Goal: Task Accomplishment & Management: Complete application form

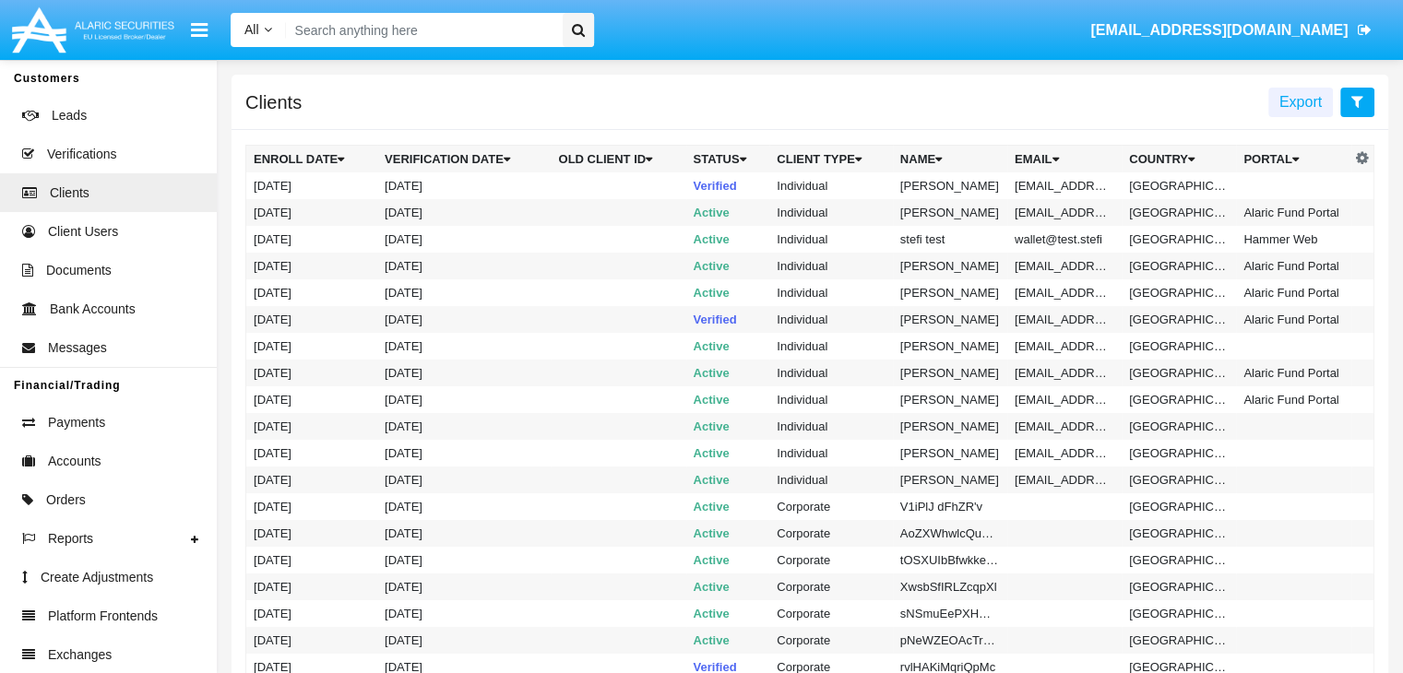
click at [1357, 102] on icon at bounding box center [1357, 101] width 12 height 15
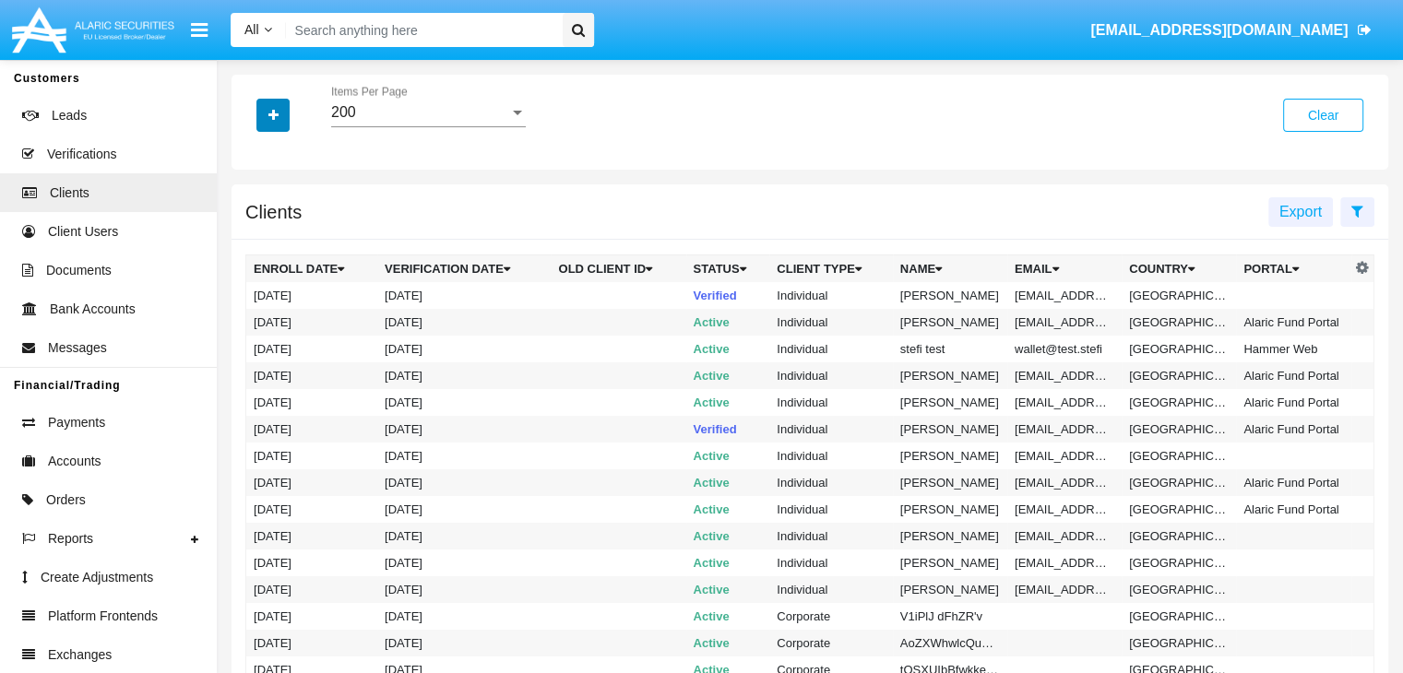
click at [273, 116] on icon "button" at bounding box center [273, 115] width 10 height 13
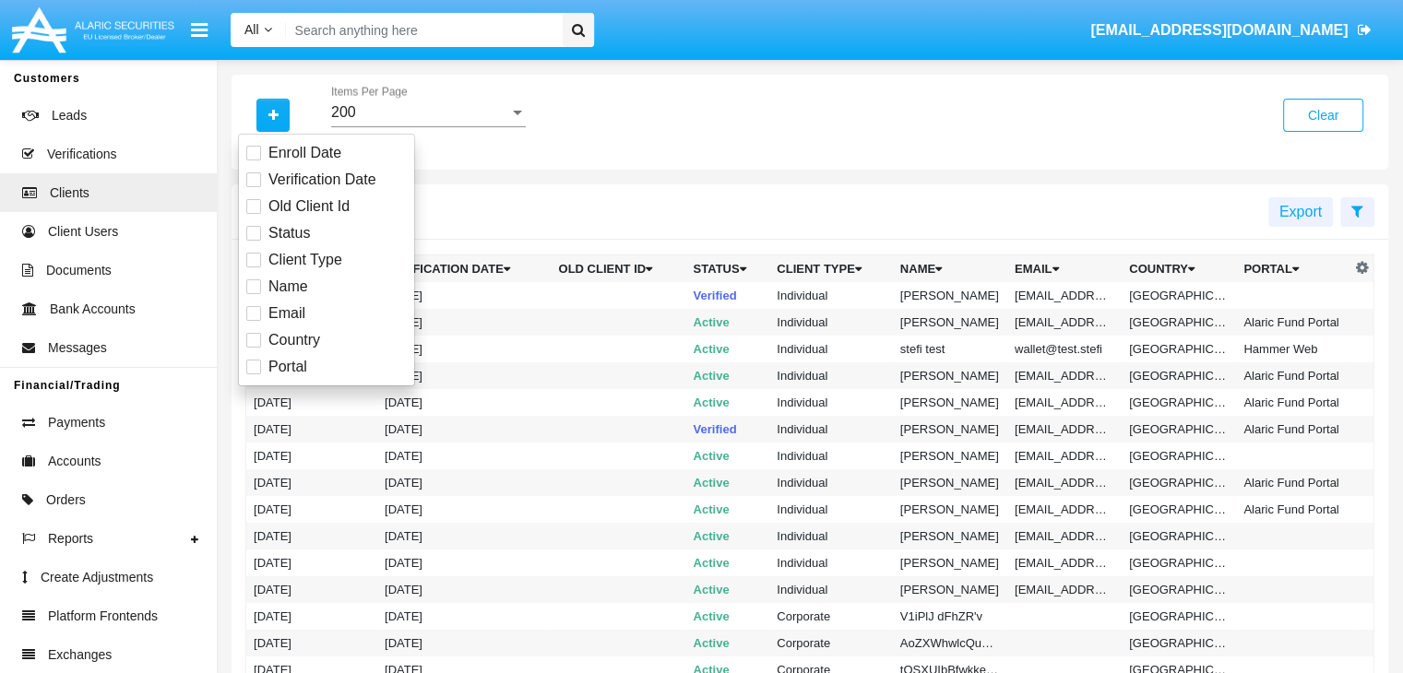
click at [285, 313] on span "Email" at bounding box center [286, 314] width 37 height 22
click at [254, 321] on input "Email" at bounding box center [253, 321] width 1 height 1
checkbox input "true"
click at [273, 116] on icon "button" at bounding box center [273, 115] width 10 height 13
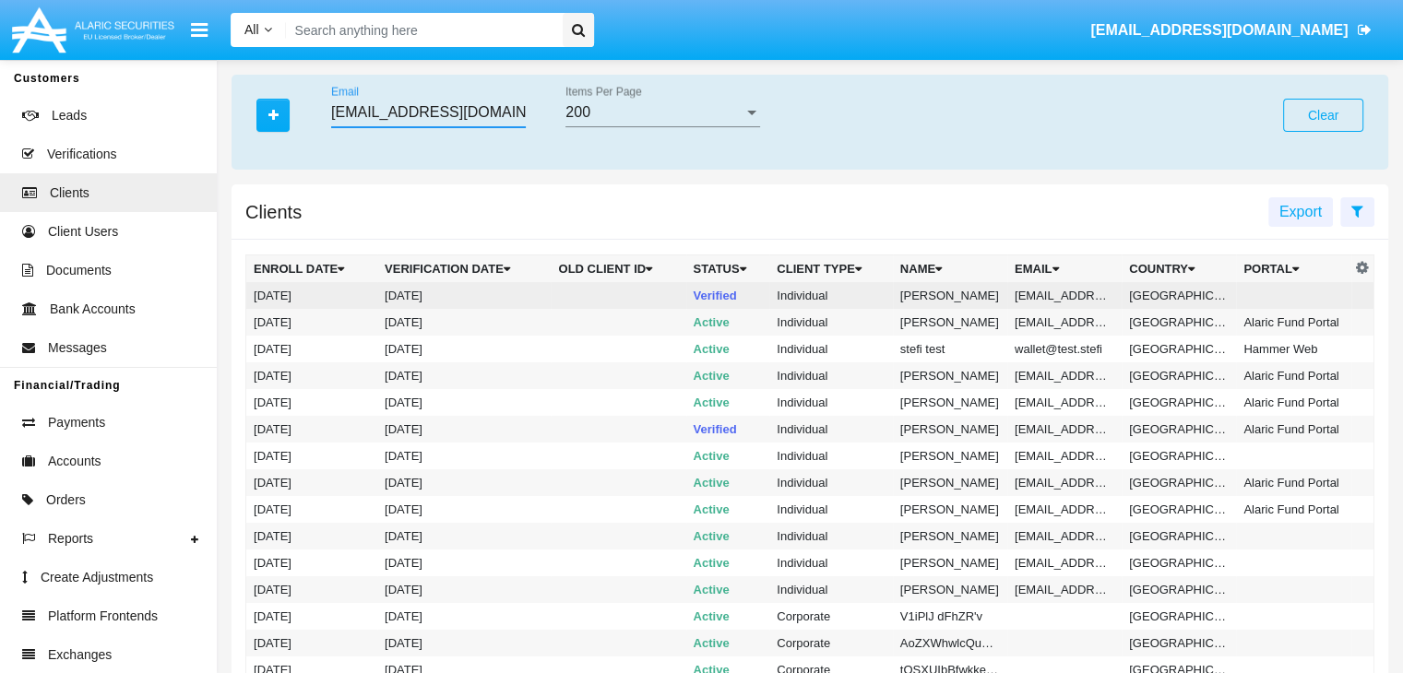
type input "[EMAIL_ADDRESS][DOMAIN_NAME]"
click at [1062, 295] on td "[EMAIL_ADDRESS][DOMAIN_NAME]" at bounding box center [1064, 295] width 114 height 27
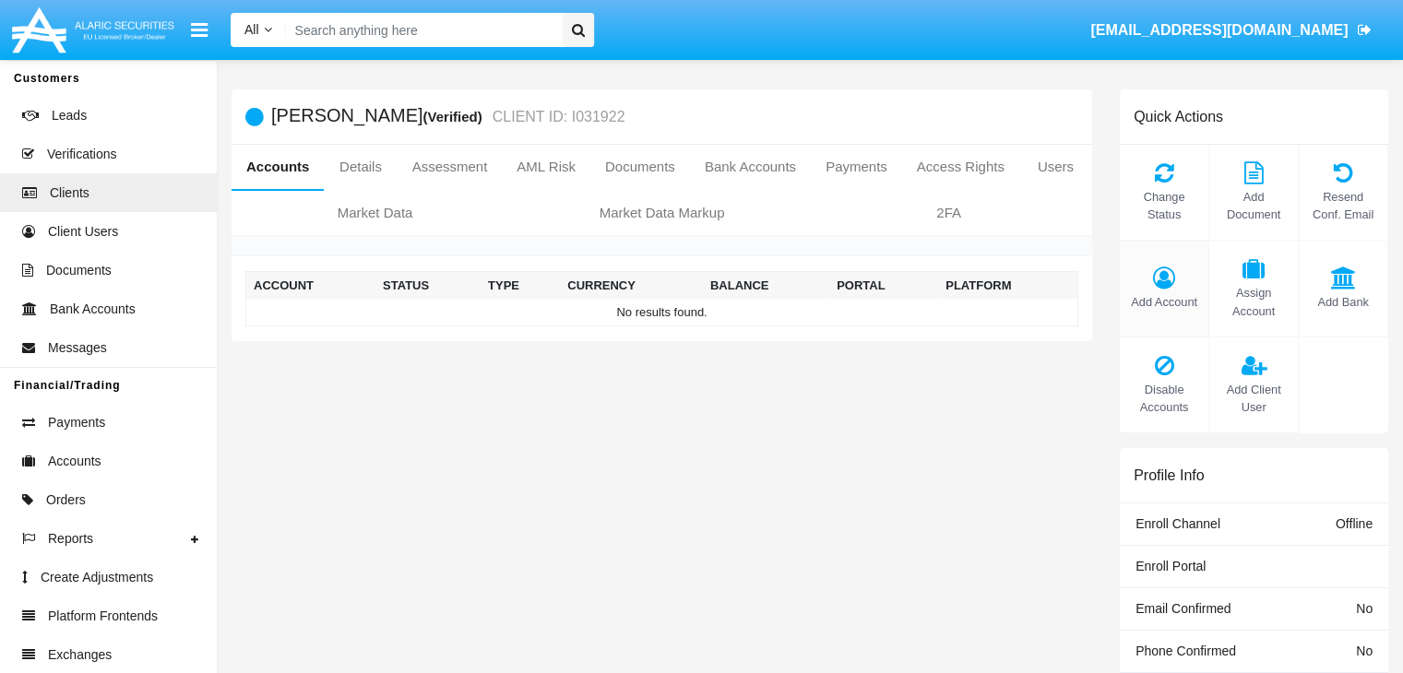
click at [1163, 302] on span "Add Account" at bounding box center [1164, 302] width 70 height 18
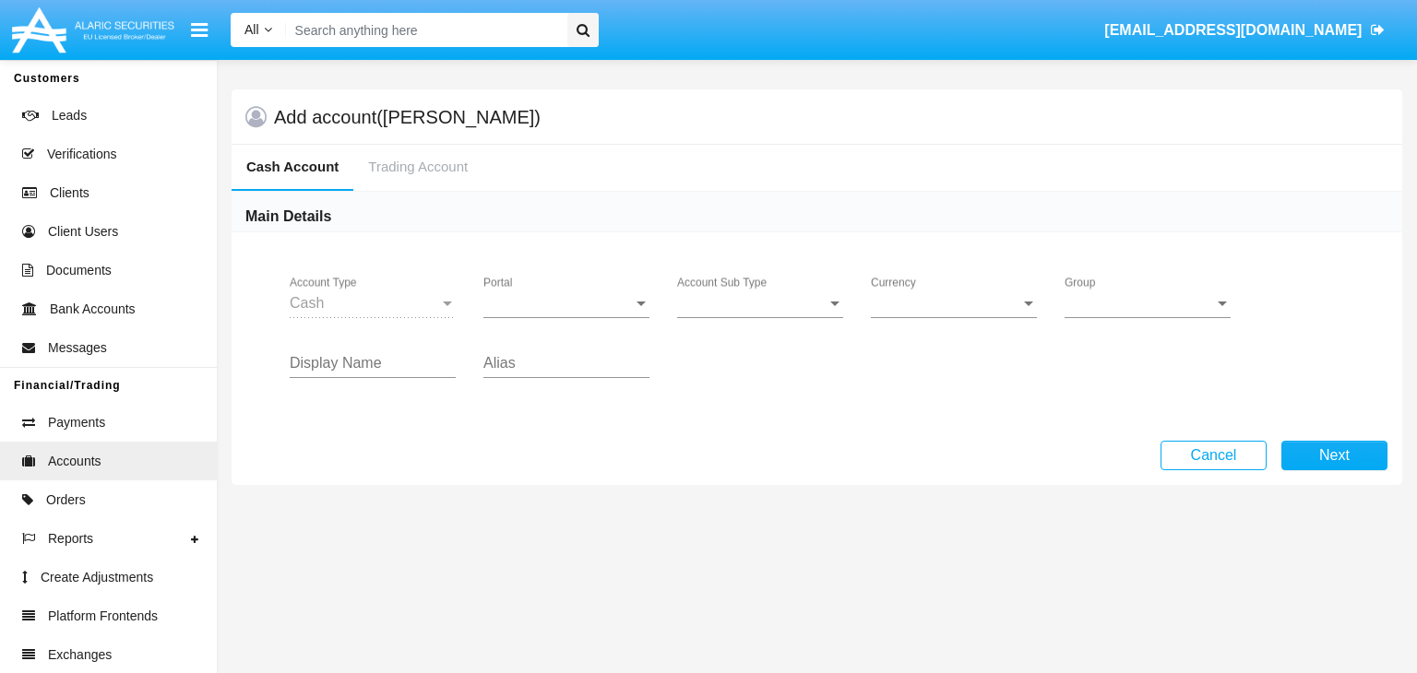
click at [566, 303] on span "Portal" at bounding box center [557, 303] width 149 height 17
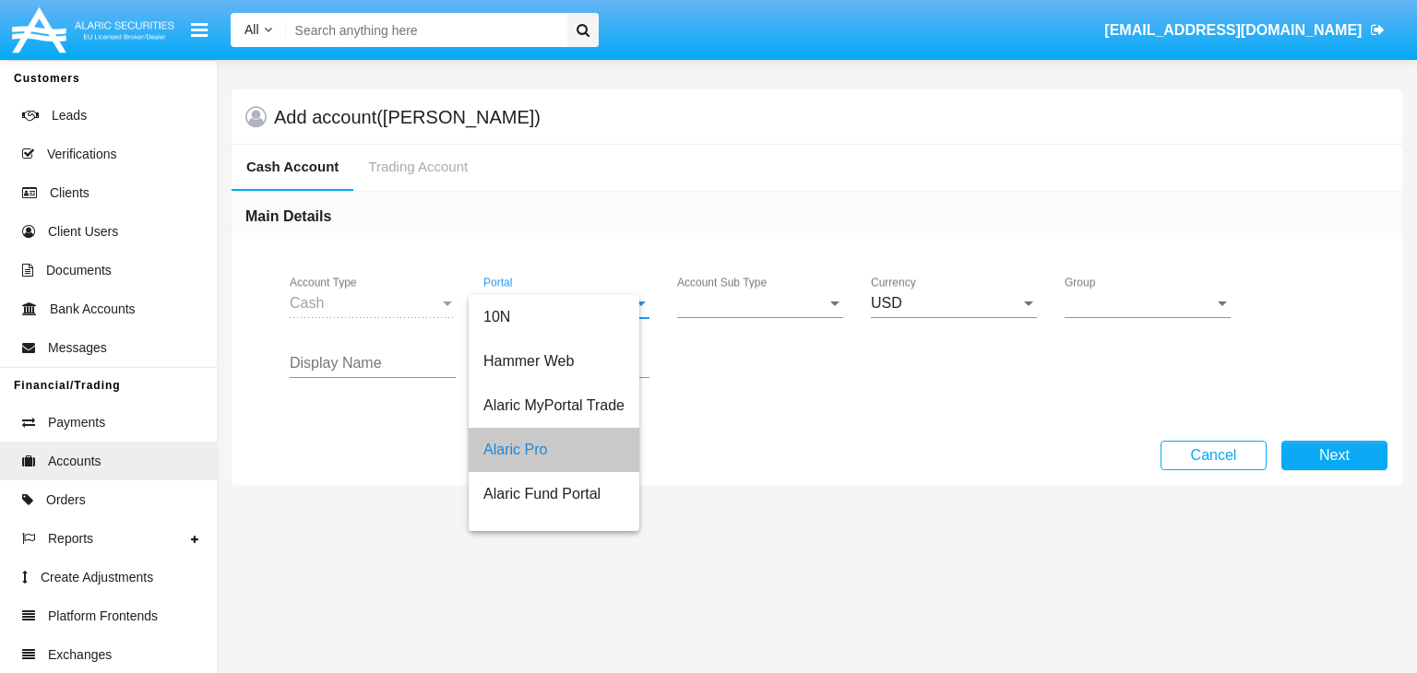
click at [760, 303] on span "Account Sub Type" at bounding box center [751, 303] width 149 height 17
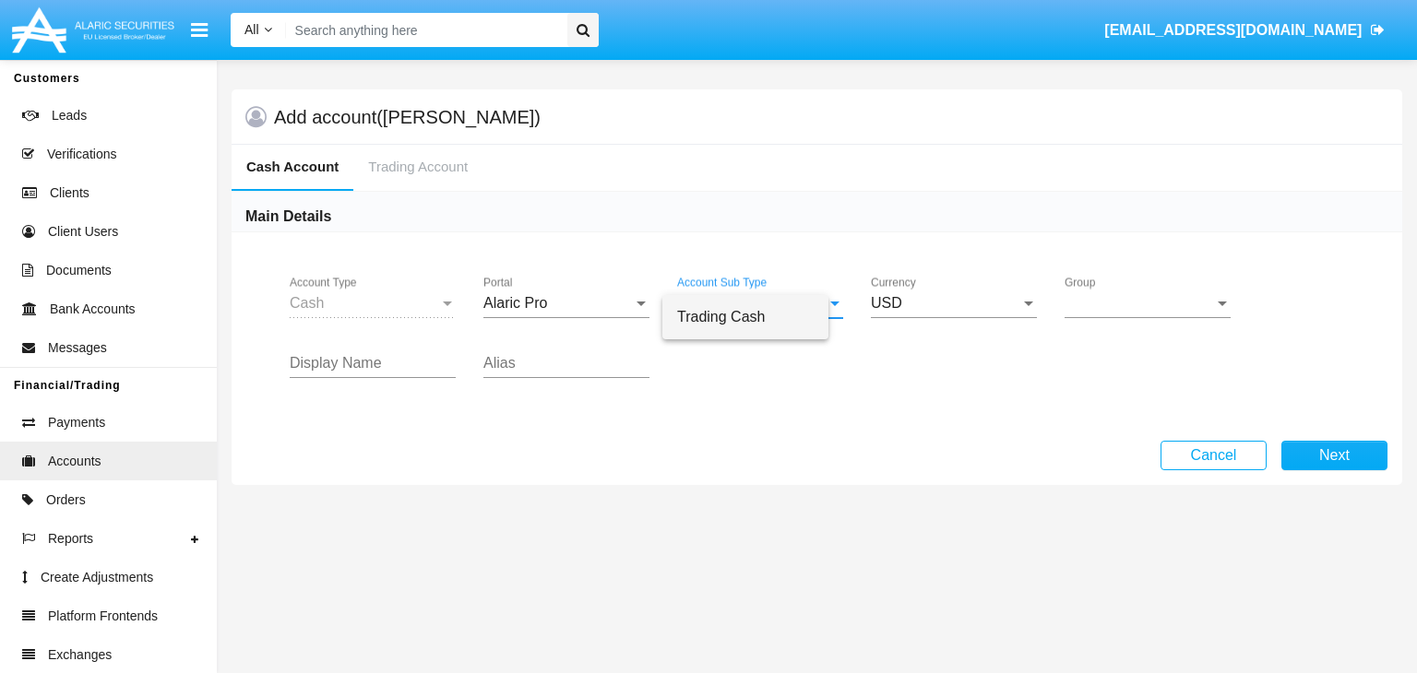
click at [760, 316] on span "Trading Cash" at bounding box center [745, 317] width 137 height 44
click at [1147, 303] on span "Group" at bounding box center [1138, 303] width 149 height 17
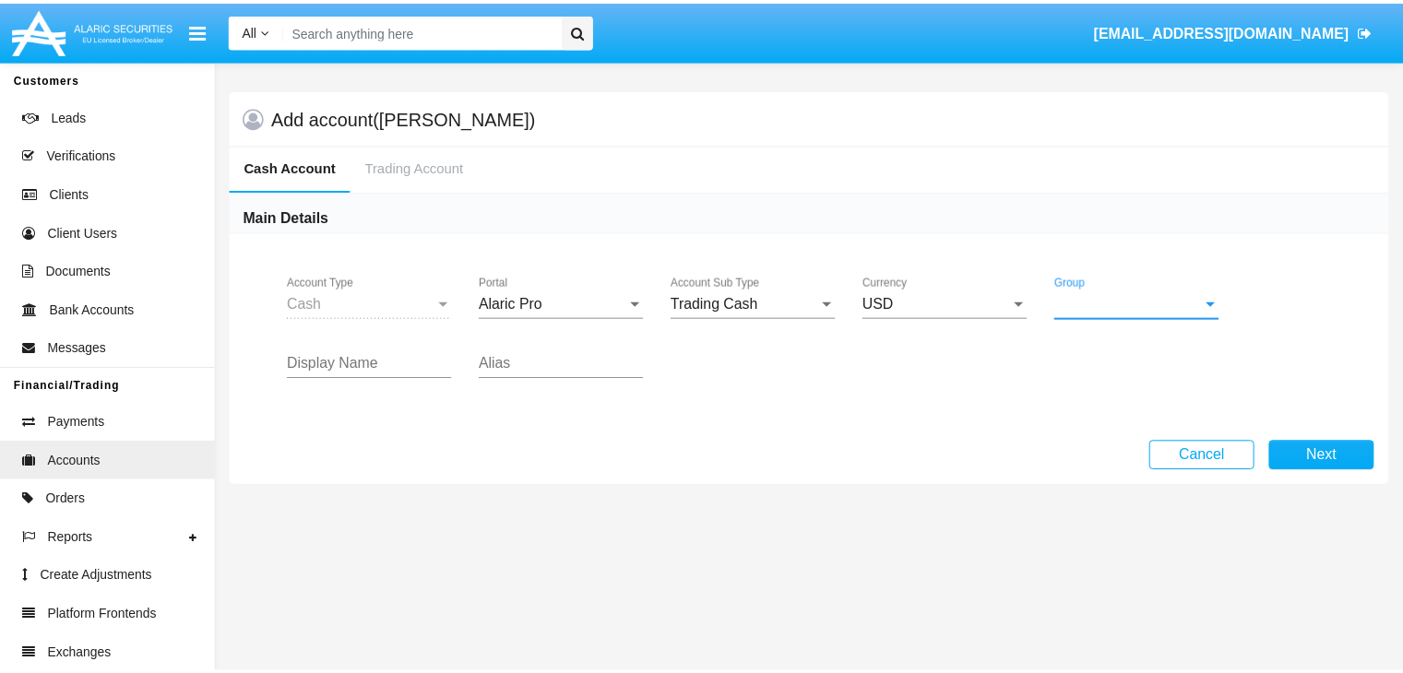
scroll to position [826, 0]
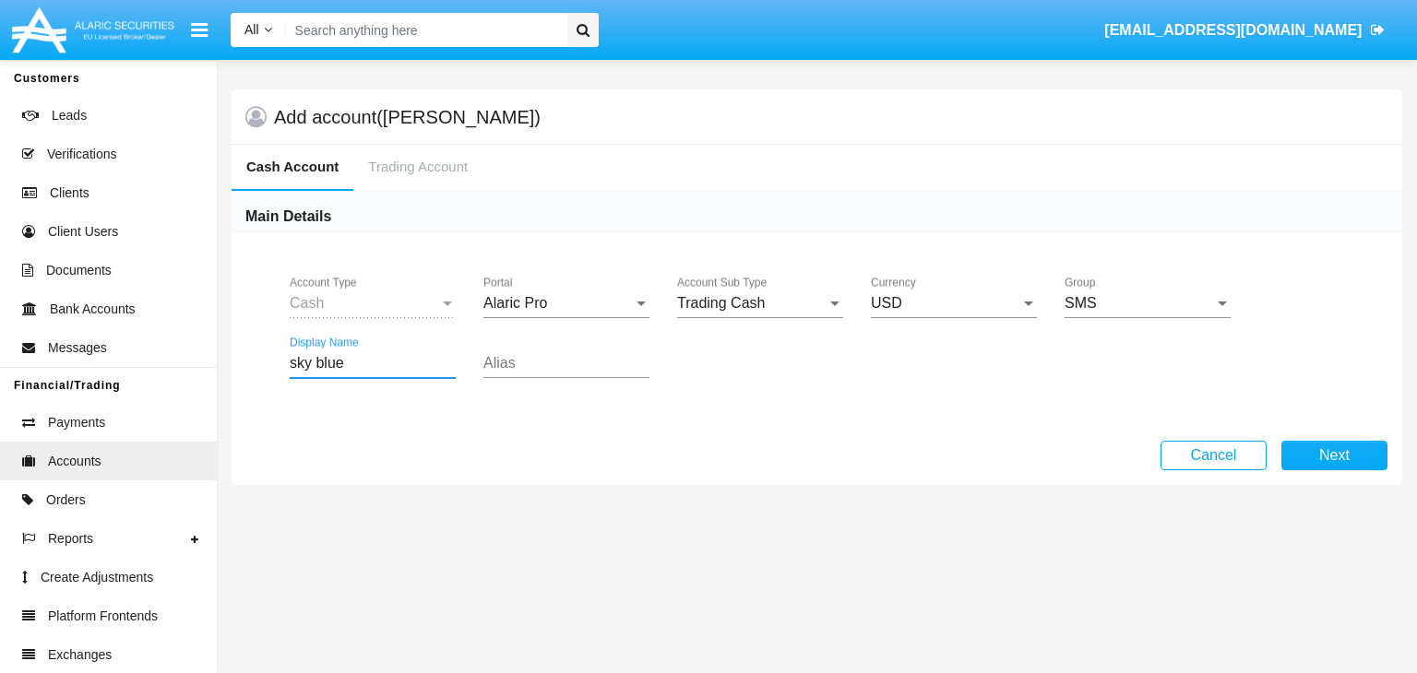
type input "sky blue"
type input "pink"
click at [1334, 455] on button "Next" at bounding box center [1334, 456] width 106 height 30
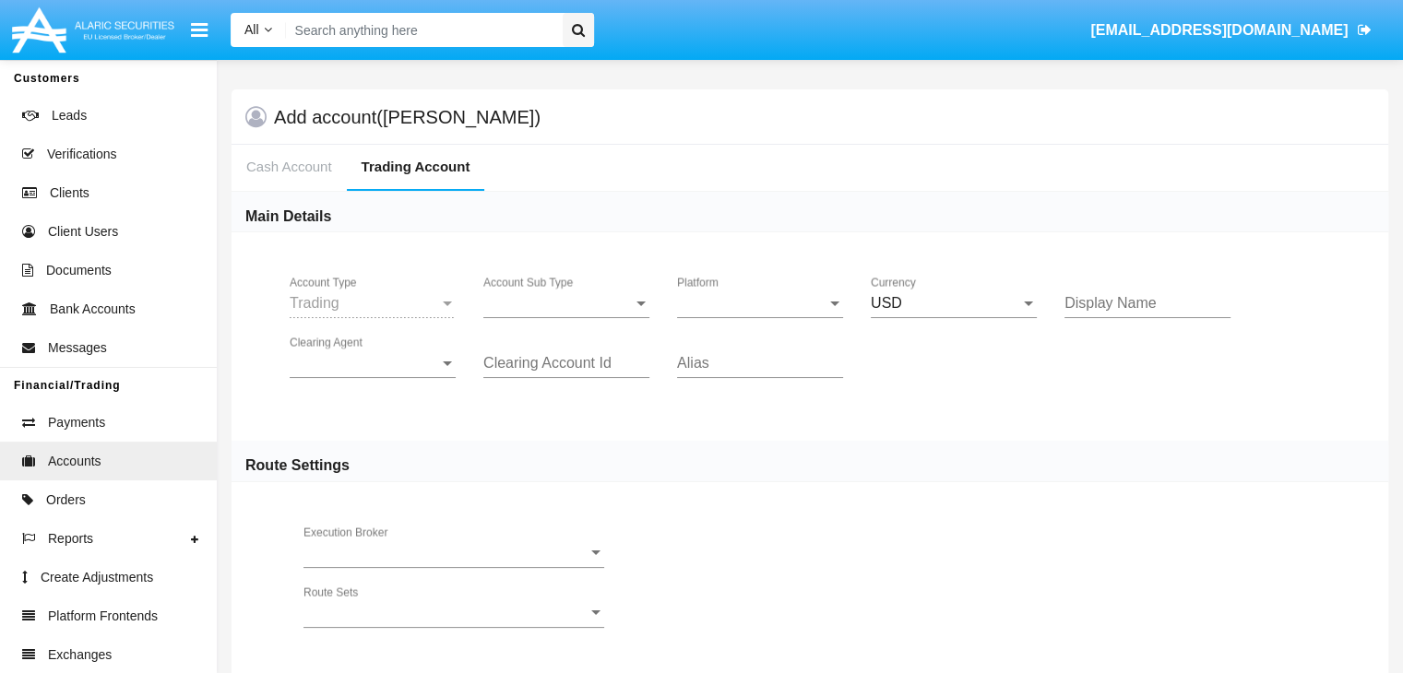
click at [566, 303] on span "Account Sub Type" at bounding box center [557, 303] width 149 height 17
click at [760, 303] on span "Platform" at bounding box center [751, 303] width 149 height 17
click at [760, 316] on span "Hammer Lite" at bounding box center [745, 317] width 137 height 44
click at [373, 362] on span "Clearing Agent" at bounding box center [364, 363] width 149 height 17
type input "test"
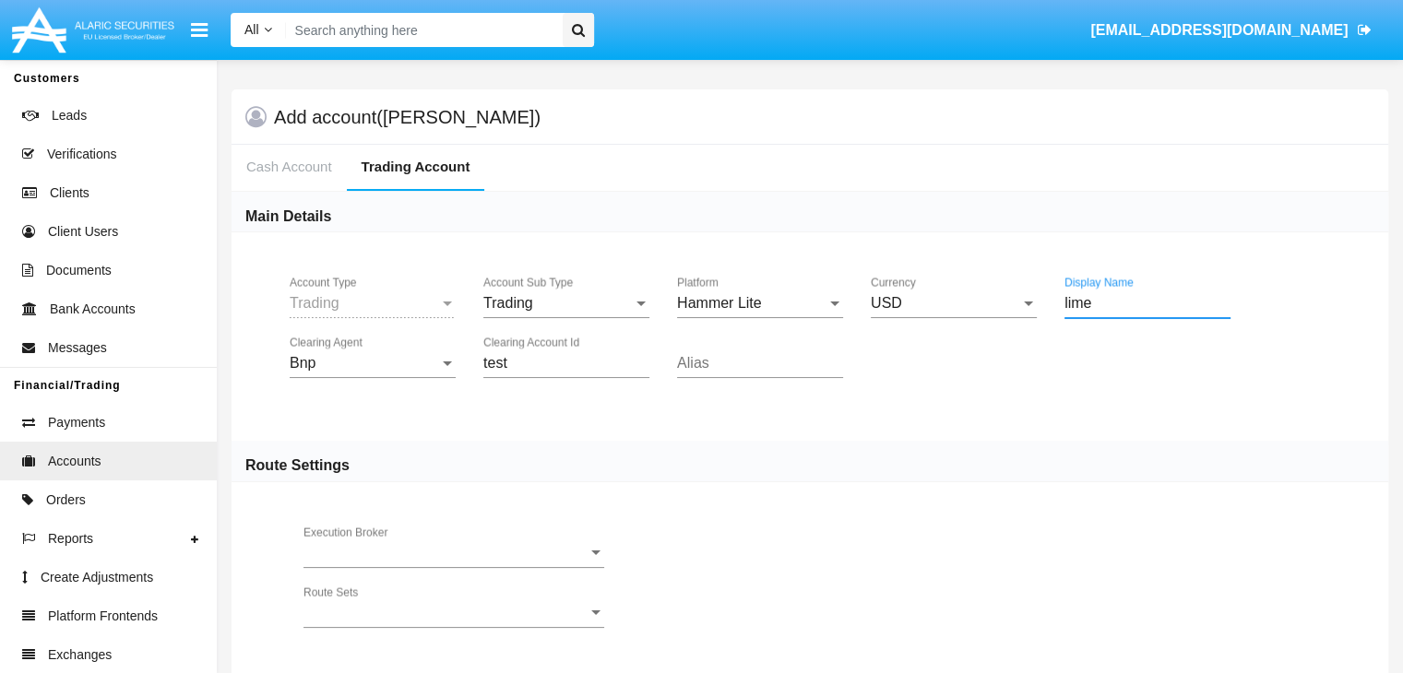
type input "lime"
type input "orange"
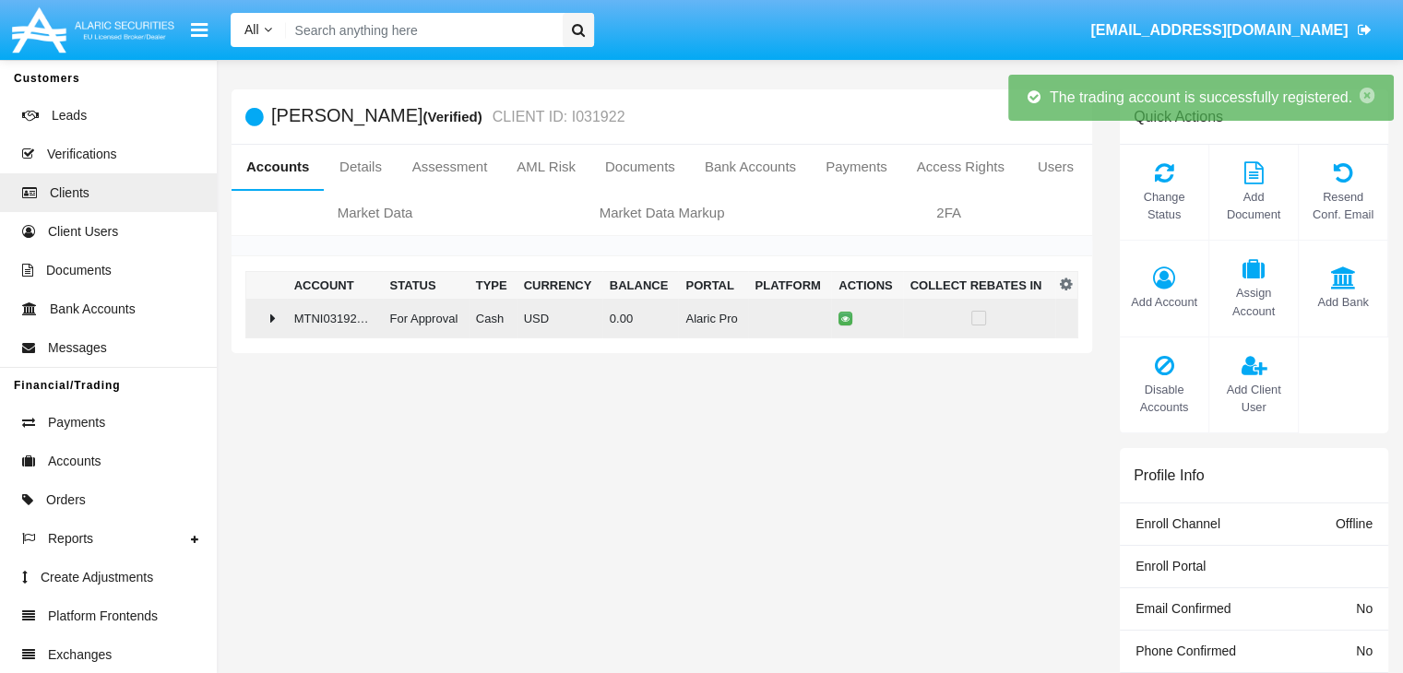
click at [654, 317] on td "0.00" at bounding box center [640, 319] width 77 height 40
click at [846, 318] on icon at bounding box center [849, 319] width 8 height 8
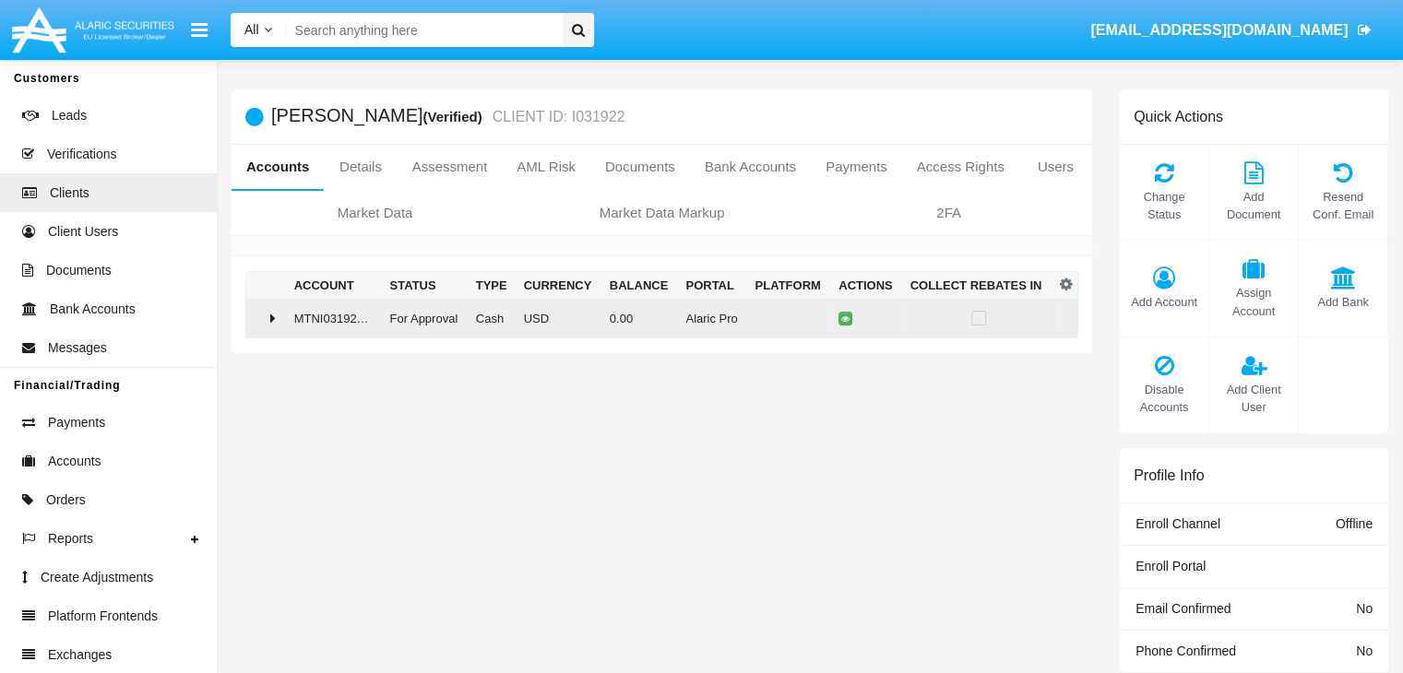
click at [654, 317] on td "0.00" at bounding box center [640, 319] width 77 height 40
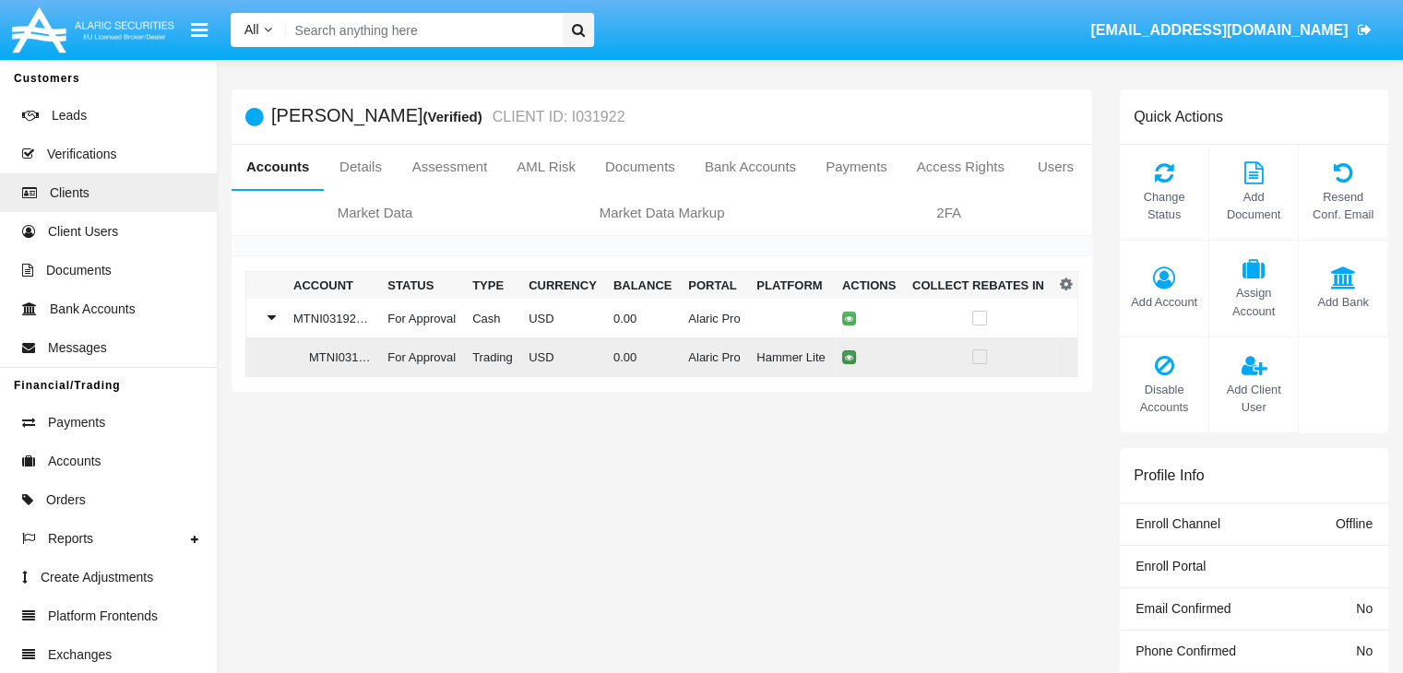
click at [846, 358] on icon at bounding box center [849, 357] width 8 height 8
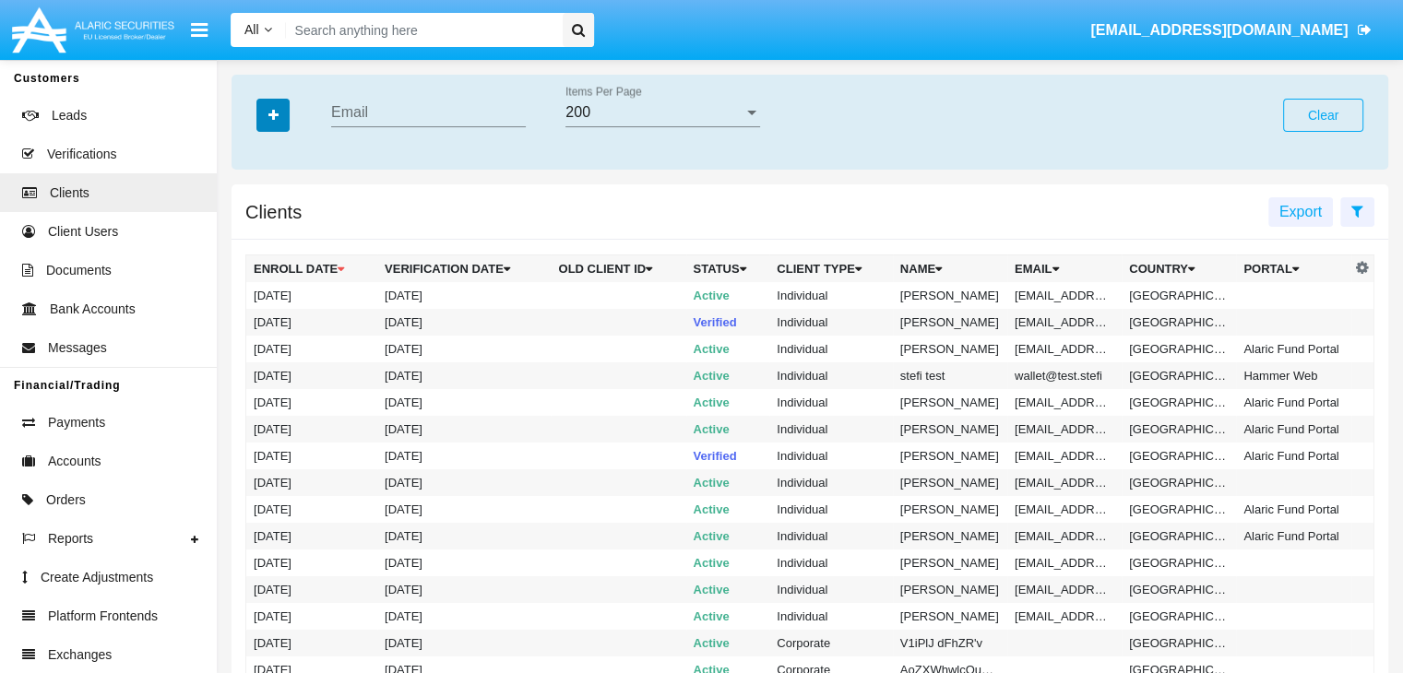
click at [273, 116] on icon "button" at bounding box center [273, 115] width 10 height 13
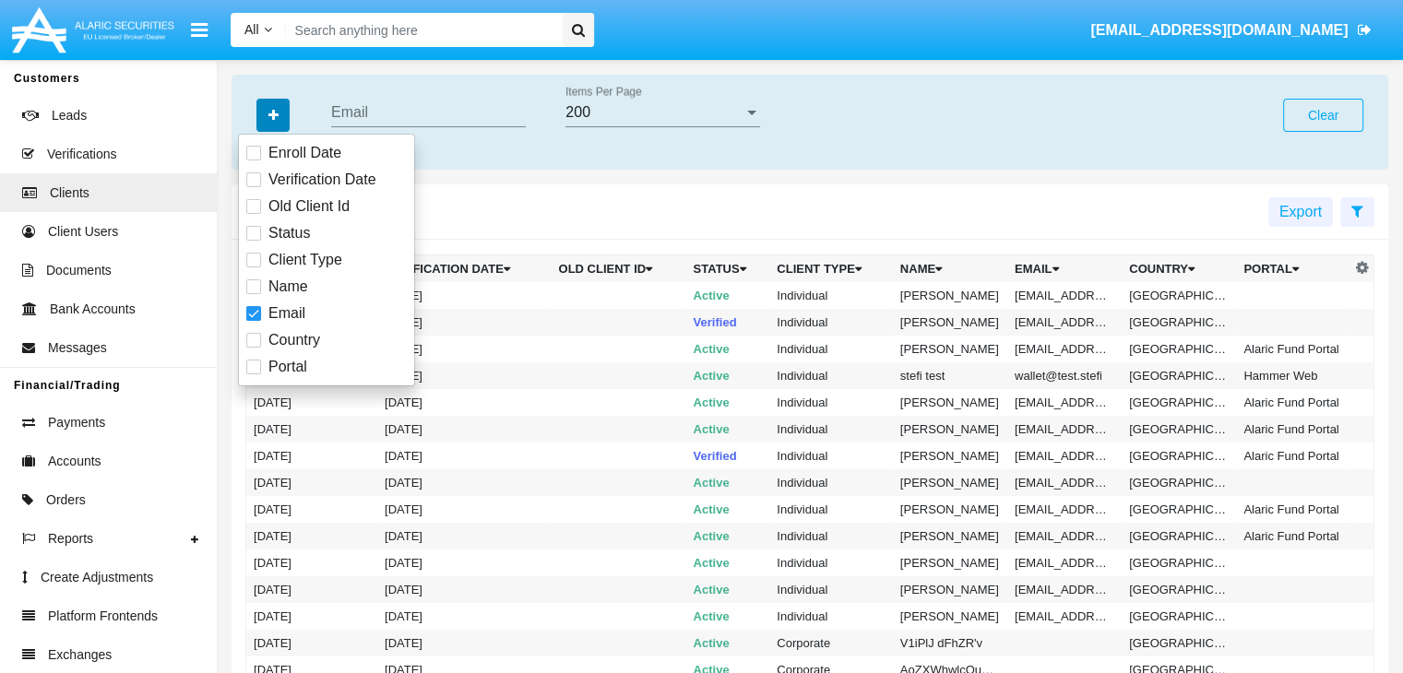
click at [273, 116] on icon "button" at bounding box center [273, 115] width 10 height 13
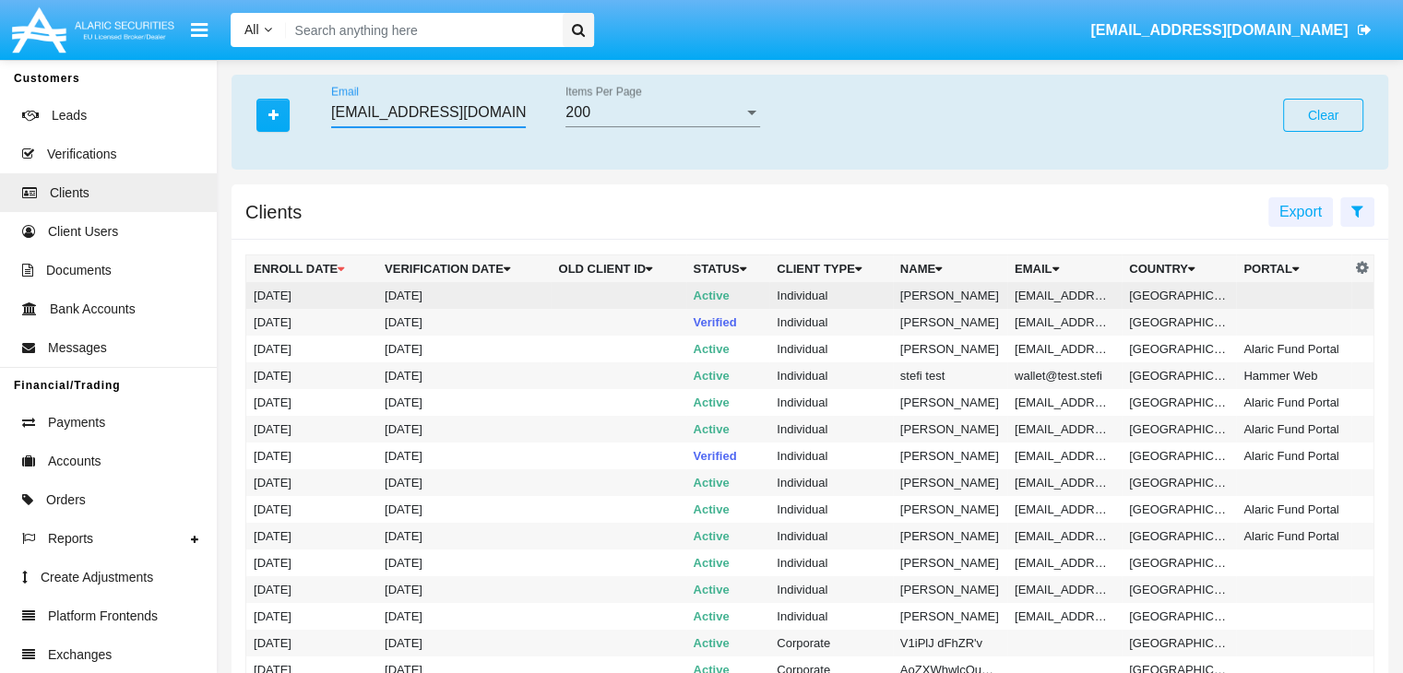
type input "cn-tzw2z@v3vit.mo"
click at [1062, 295] on td "cn-tzw2z@v3vit.mo" at bounding box center [1064, 295] width 114 height 27
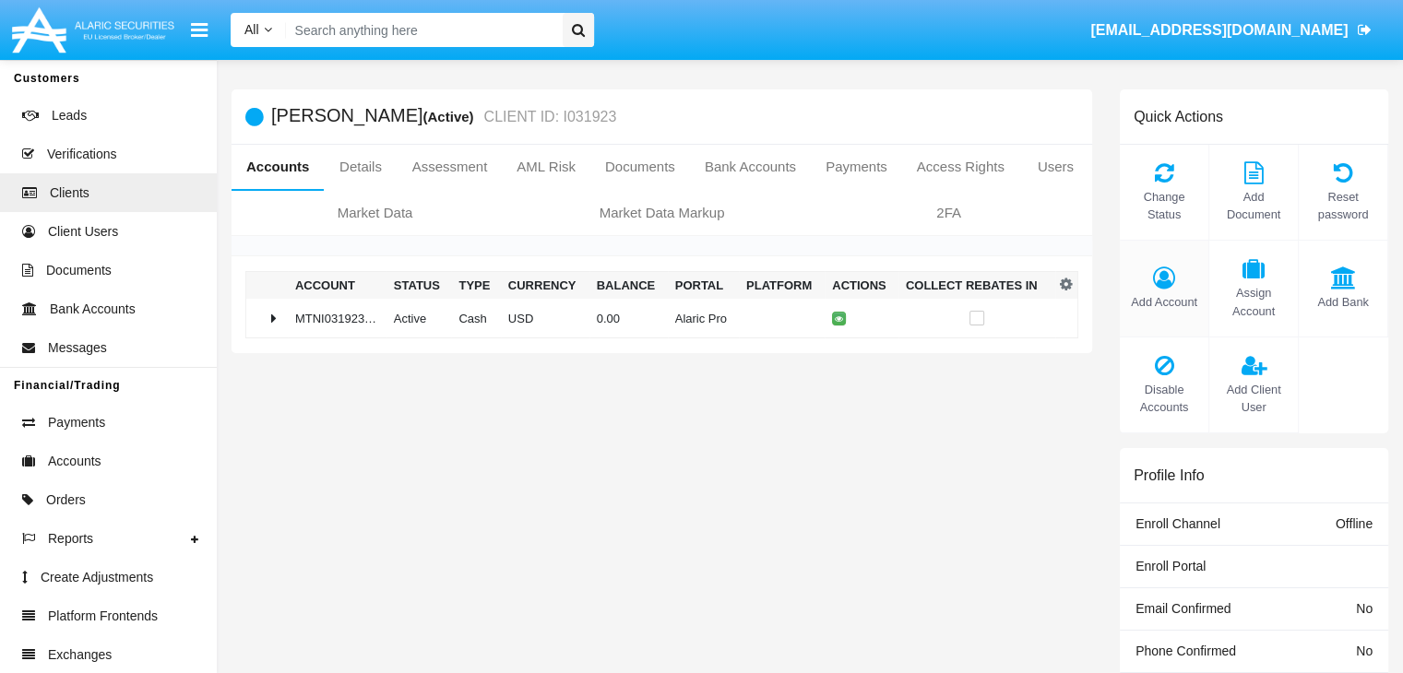
click at [1163, 302] on span "Add Account" at bounding box center [1164, 302] width 70 height 18
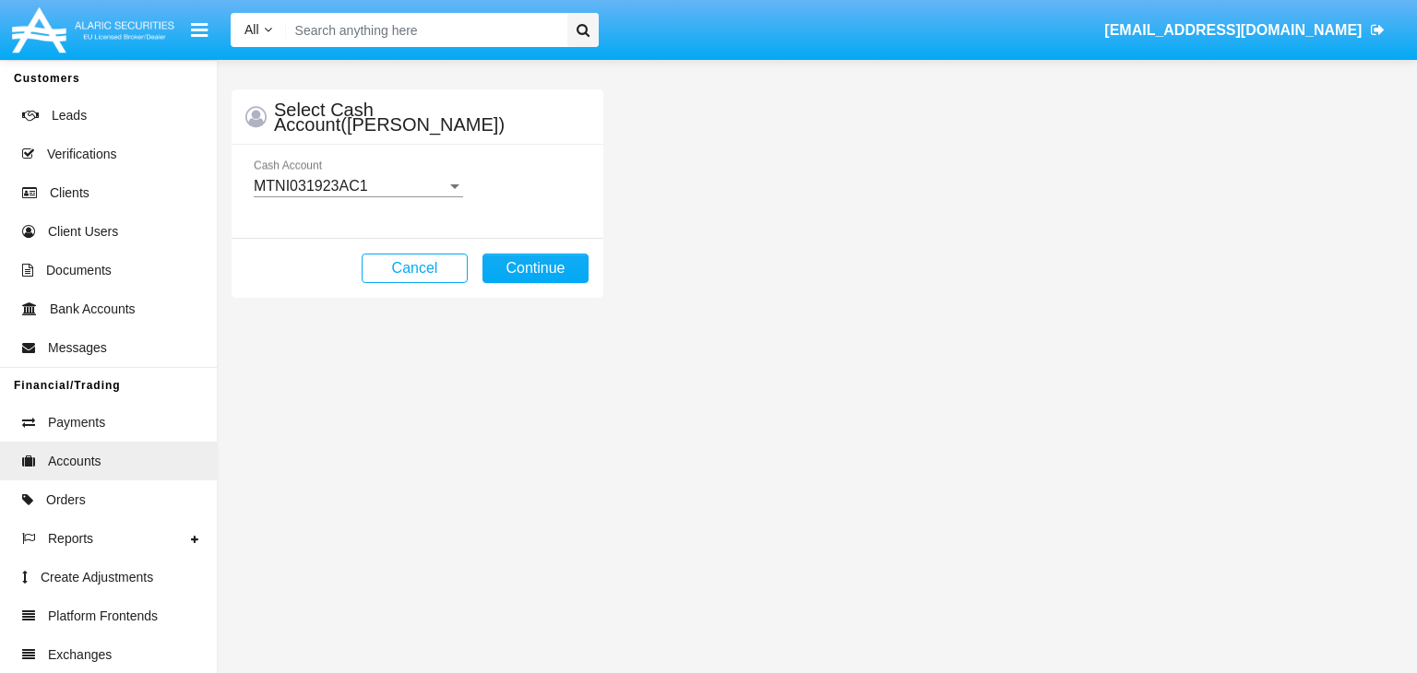
click at [358, 185] on mat-select-trigger "MTNI031923AC1" at bounding box center [311, 186] width 114 height 16
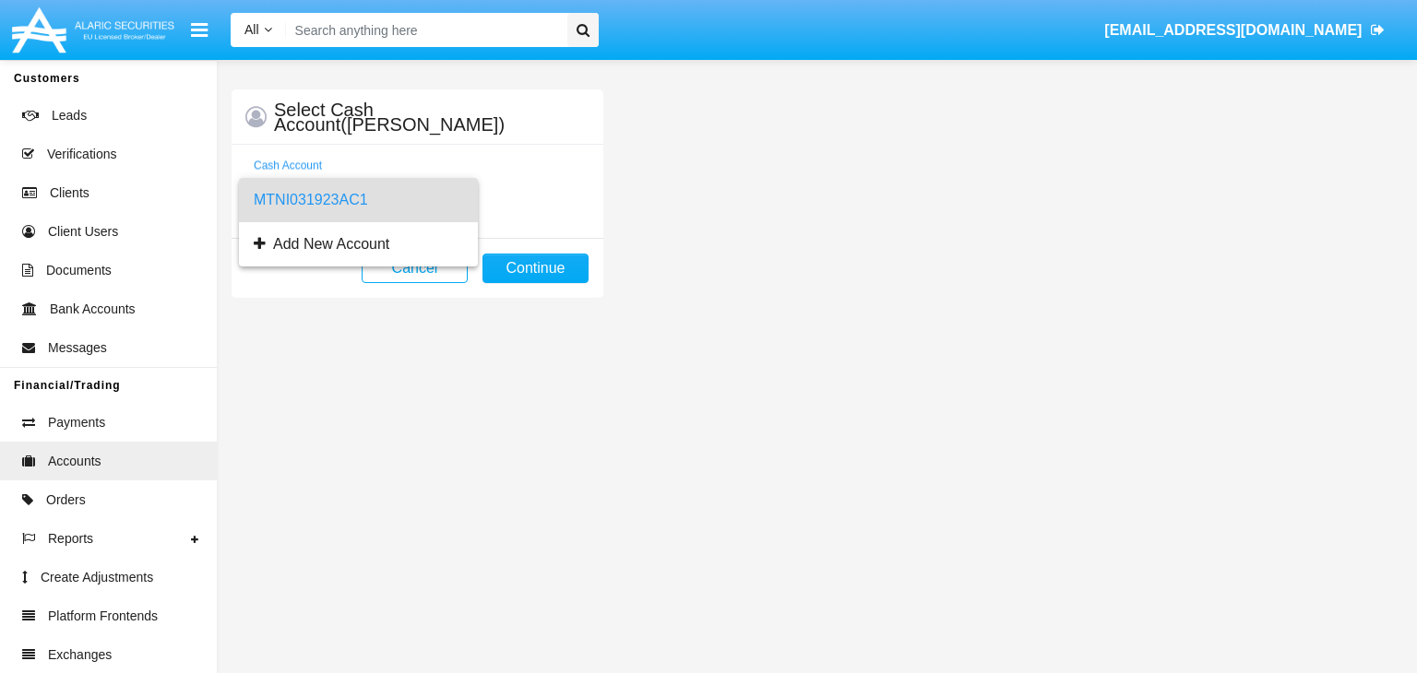
click at [358, 199] on span "MTNI031923AC1" at bounding box center [358, 200] width 209 height 44
click at [535, 267] on button "Continue" at bounding box center [535, 269] width 106 height 30
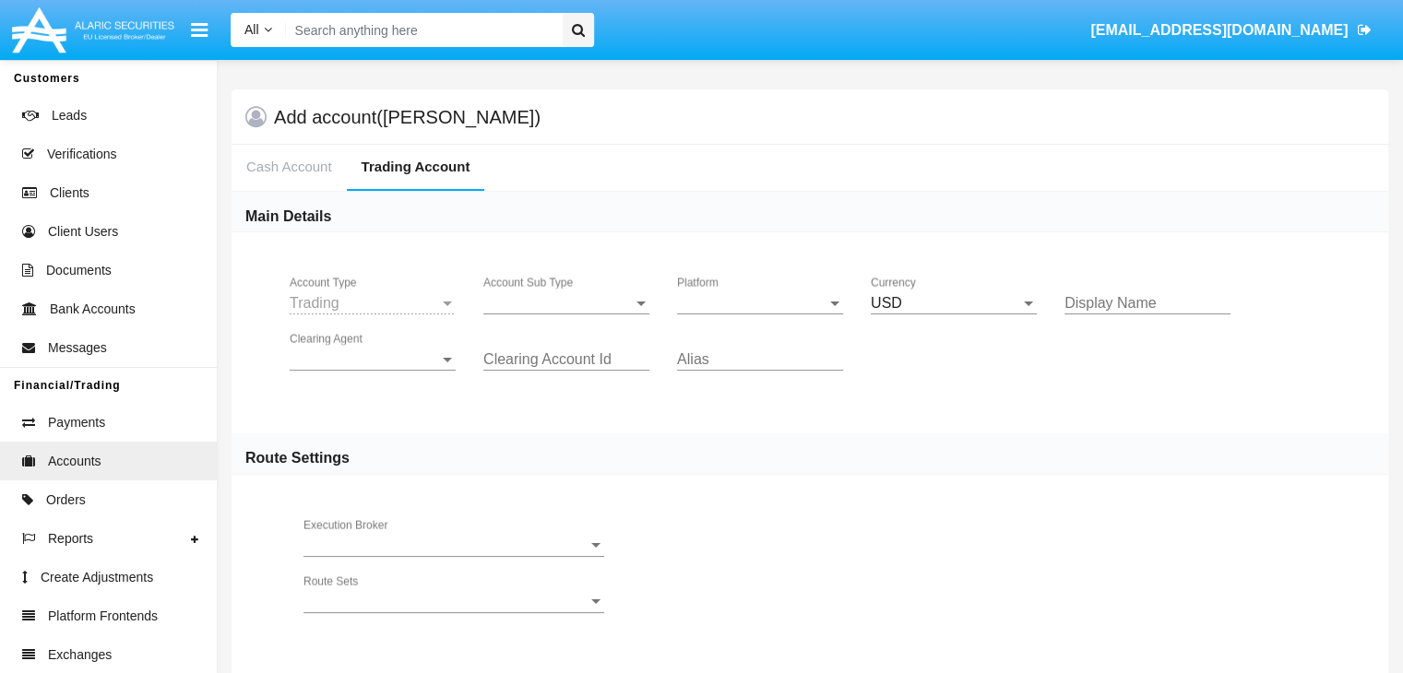
click at [566, 303] on span "Account Sub Type" at bounding box center [557, 303] width 149 height 17
click at [566, 316] on span "Trading" at bounding box center [551, 317] width 137 height 44
click at [760, 303] on span "Platform" at bounding box center [751, 303] width 149 height 17
click at [760, 316] on span "Hammer Lite" at bounding box center [745, 317] width 137 height 44
click at [373, 359] on span "Clearing Agent" at bounding box center [364, 359] width 149 height 17
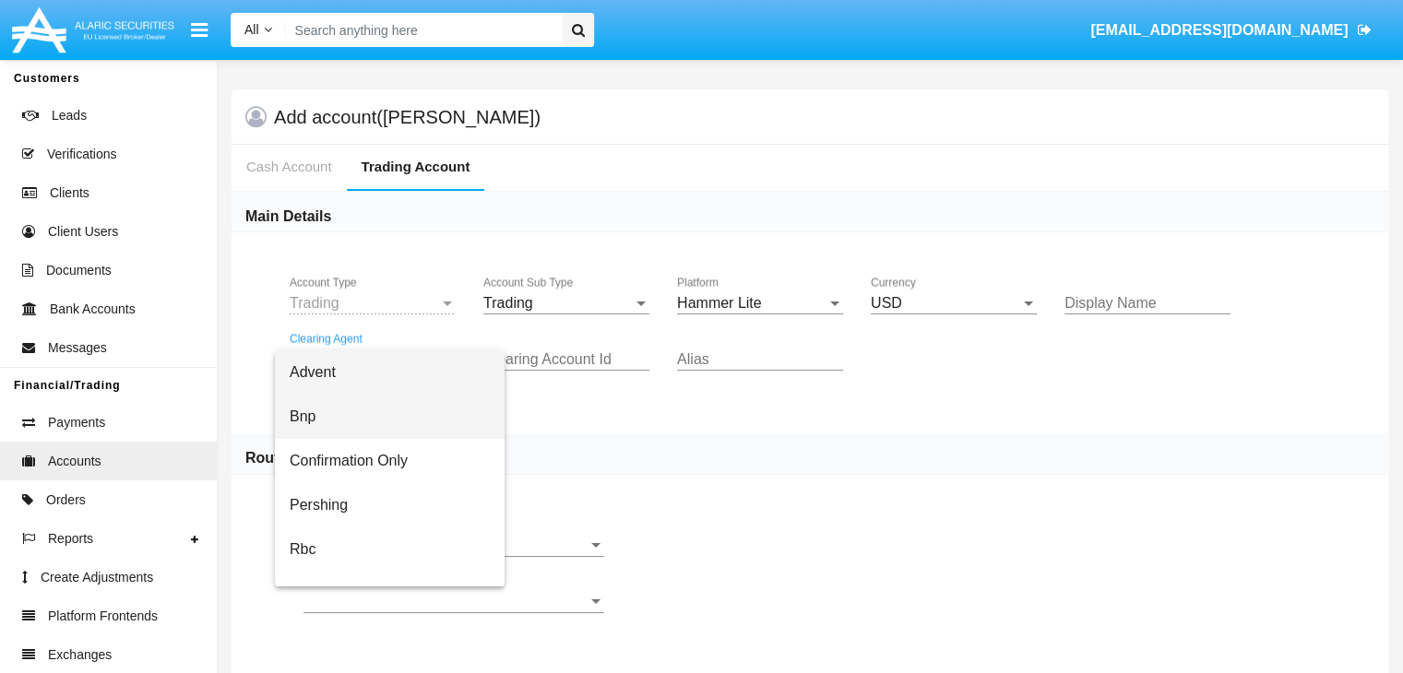
click at [388, 417] on span "Bnp" at bounding box center [390, 417] width 200 height 44
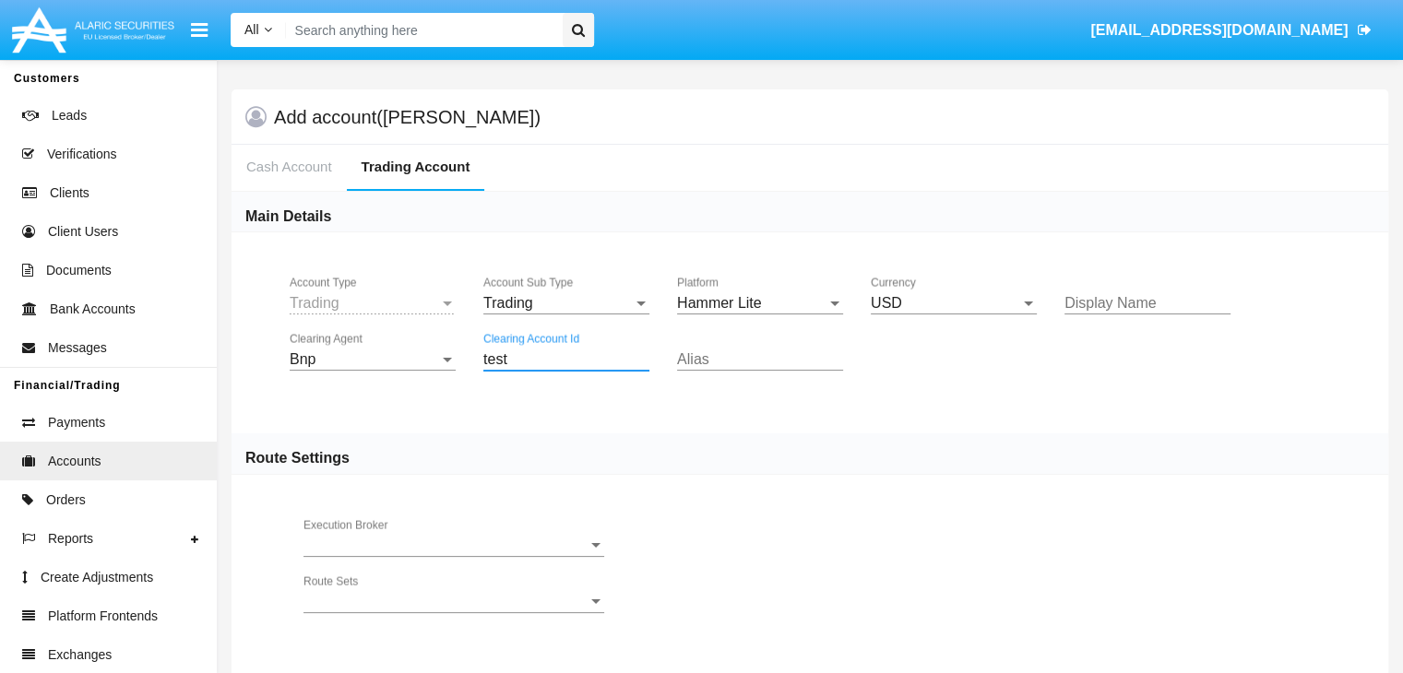
type input "test"
type input "lavender"
type input "azure"
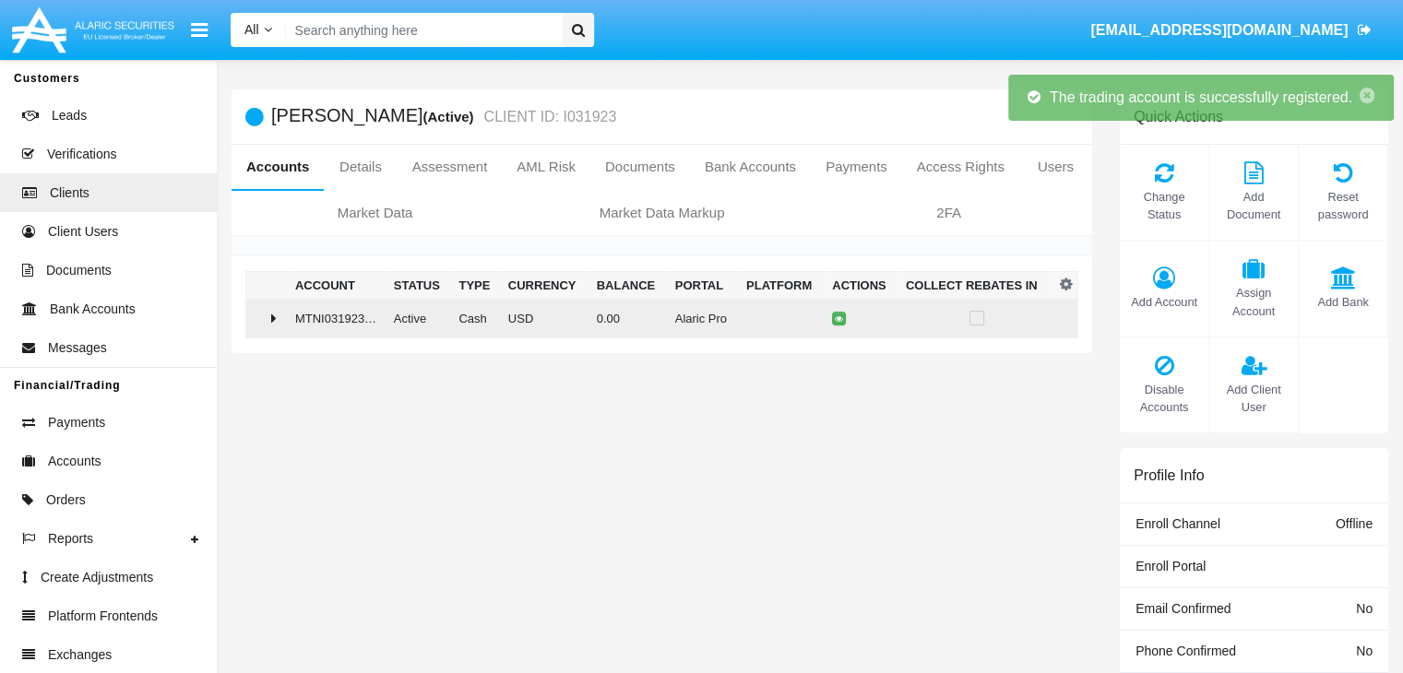
click at [654, 317] on td "0.00" at bounding box center [628, 319] width 78 height 40
